Goal: Transaction & Acquisition: Subscribe to service/newsletter

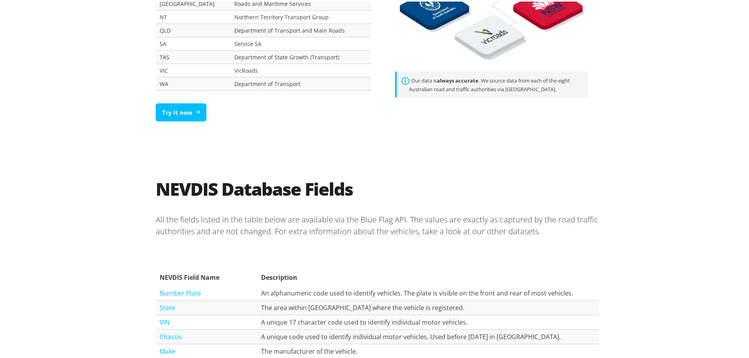
scroll to position [629, 0]
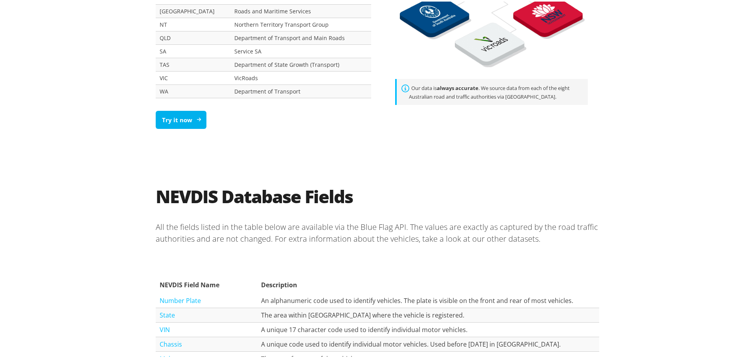
click at [180, 122] on link "Try it now" at bounding box center [181, 118] width 51 height 18
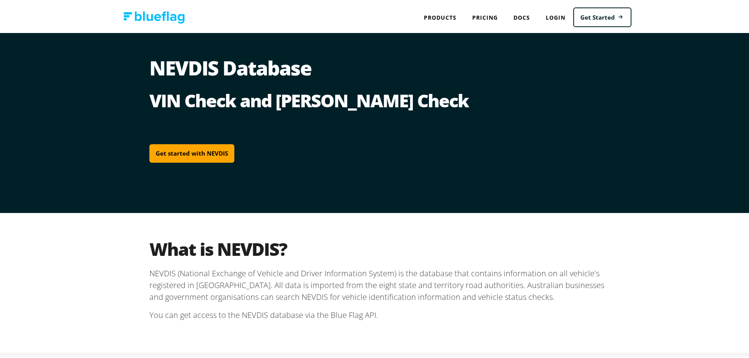
click at [134, 15] on img at bounding box center [153, 16] width 61 height 12
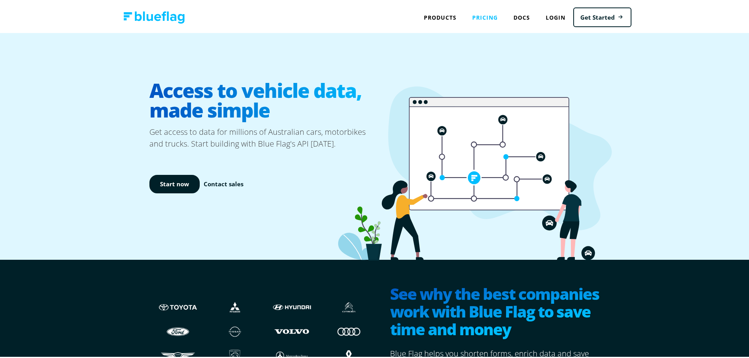
click at [478, 13] on link "Pricing" at bounding box center [484, 16] width 41 height 16
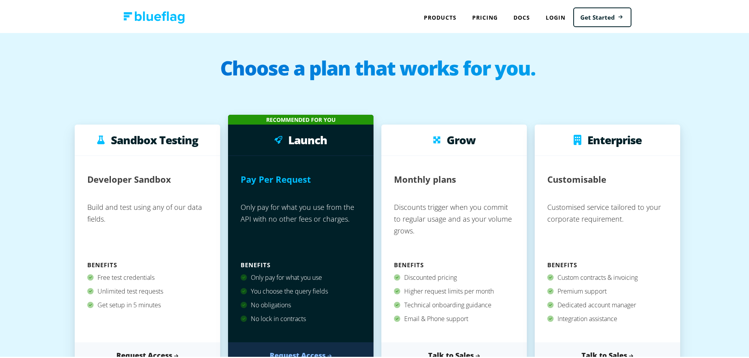
scroll to position [79, 0]
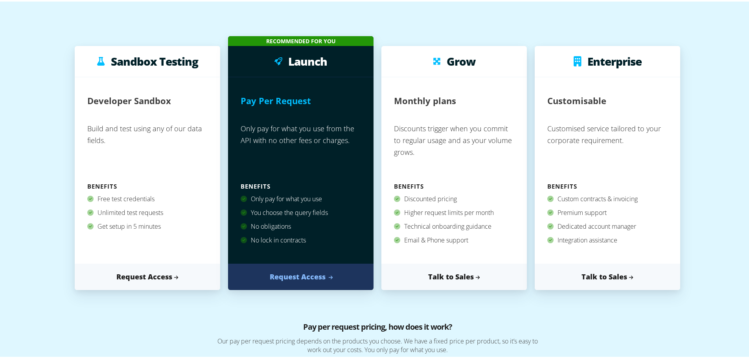
click at [305, 277] on link "Request Access" at bounding box center [301, 275] width 146 height 26
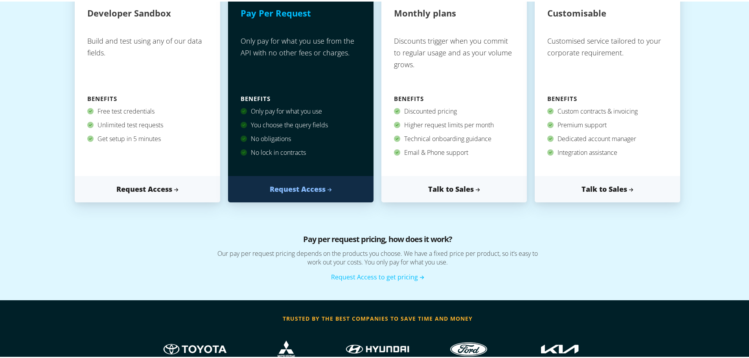
scroll to position [0, 0]
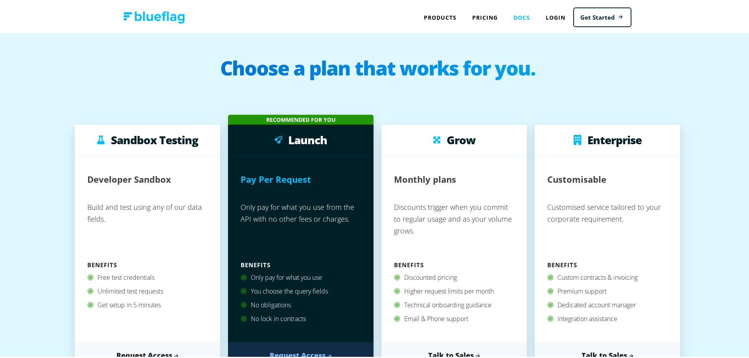
click at [524, 13] on link "Docs" at bounding box center [522, 16] width 32 height 16
